Goal: Task Accomplishment & Management: Manage account settings

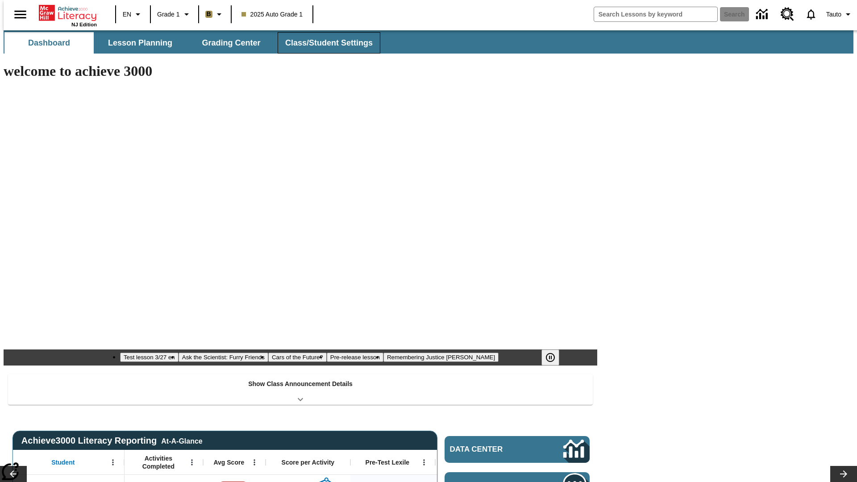
click at [324, 43] on span "Class/Student Settings" at bounding box center [328, 43] width 87 height 10
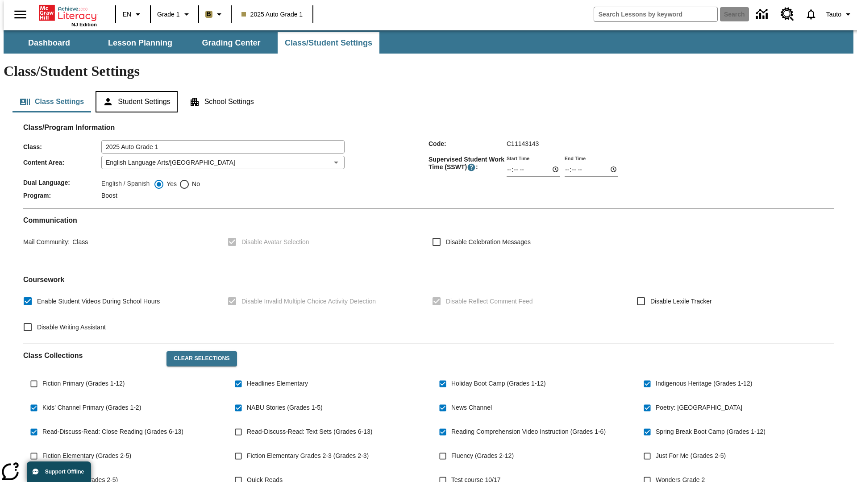
click at [134, 91] on button "Student Settings" at bounding box center [137, 101] width 82 height 21
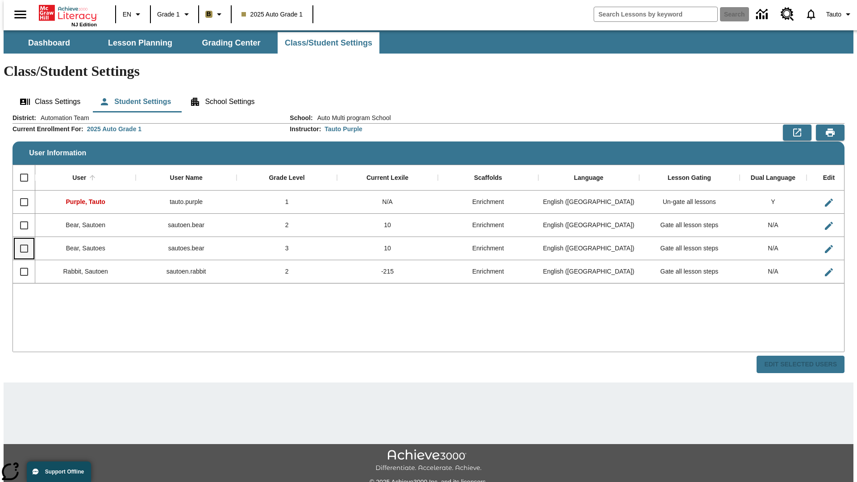
click at [20, 239] on input "Select row" at bounding box center [24, 248] width 19 height 19
checkbox input "true"
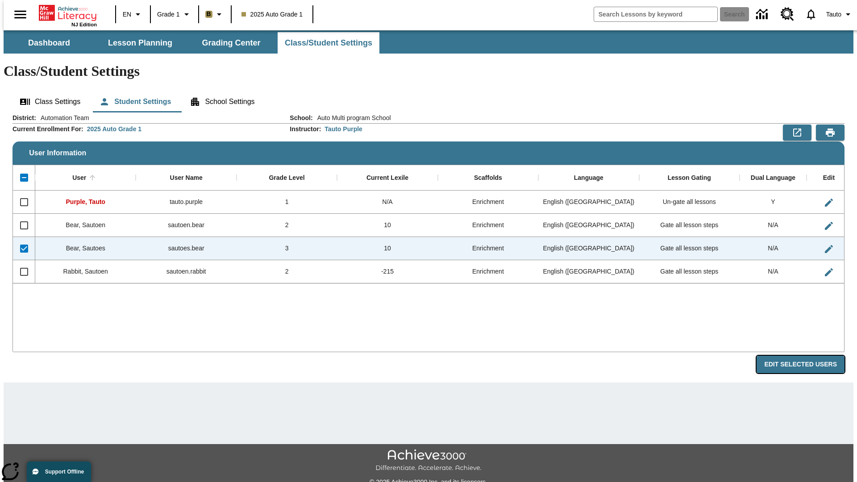
click at [807, 356] on button "Edit Selected Users" at bounding box center [801, 364] width 88 height 17
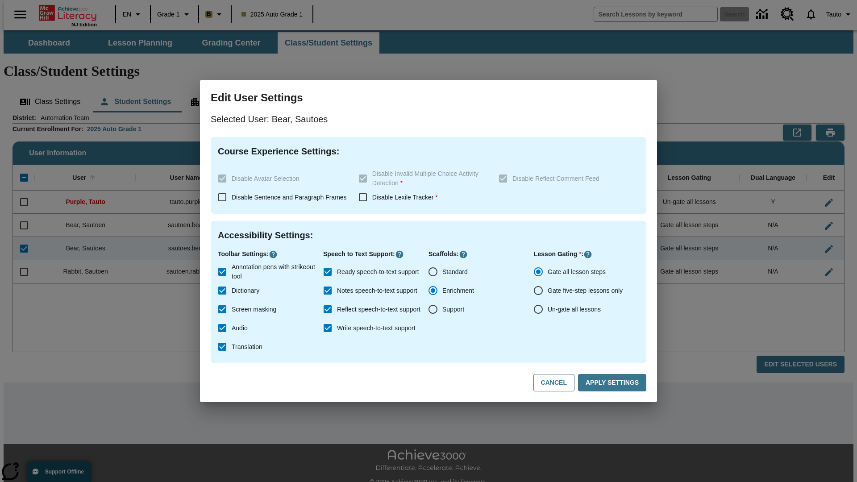
click at [538, 309] on input "Un-gate all lessons" at bounding box center [538, 309] width 19 height 19
radio input "true"
click at [614, 383] on button "Apply Settings" at bounding box center [612, 382] width 68 height 17
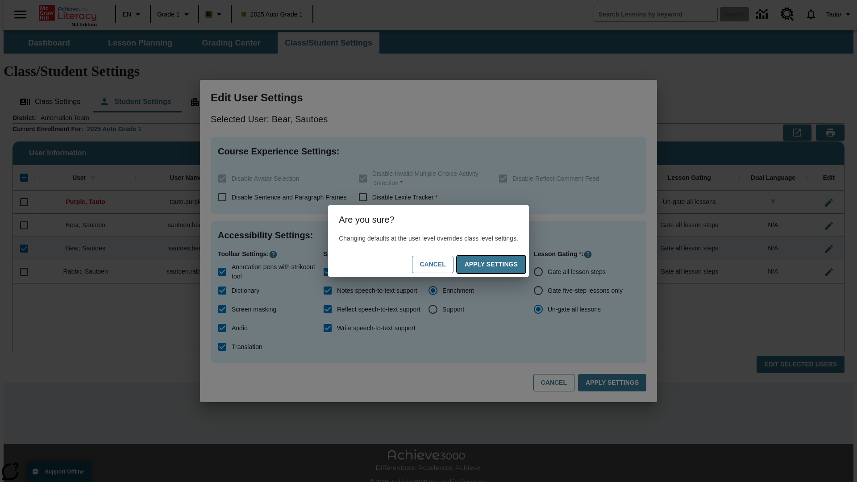
click at [500, 264] on button "Apply Settings" at bounding box center [491, 264] width 68 height 17
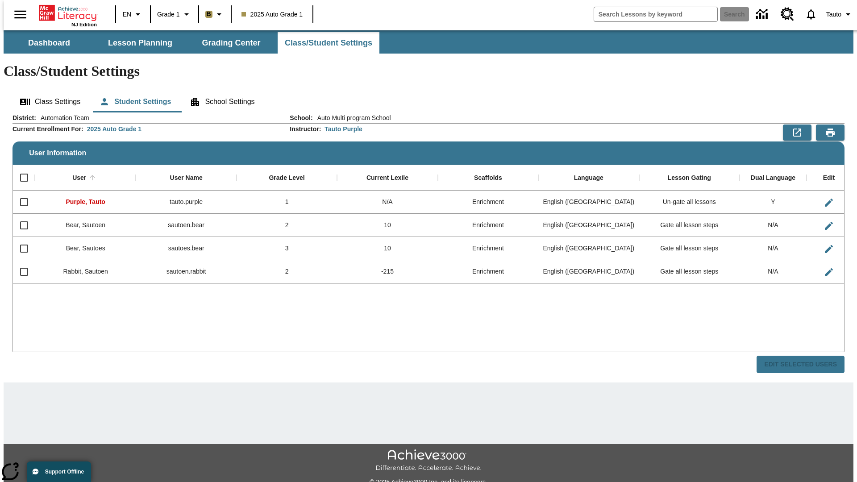
checkbox input "false"
click at [20, 239] on input "Select row" at bounding box center [24, 248] width 19 height 19
checkbox input "true"
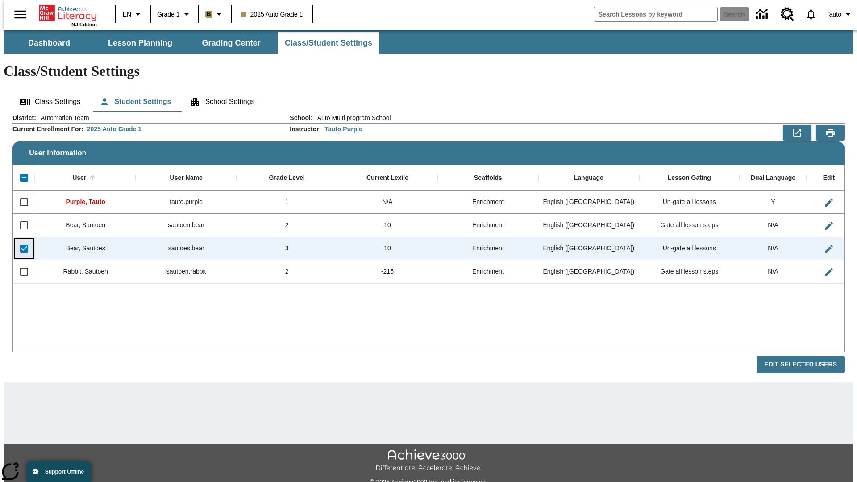
checkbox input "true"
click at [807, 356] on button "Edit Selected Users" at bounding box center [801, 364] width 88 height 17
